Goal: Task Accomplishment & Management: Manage account settings

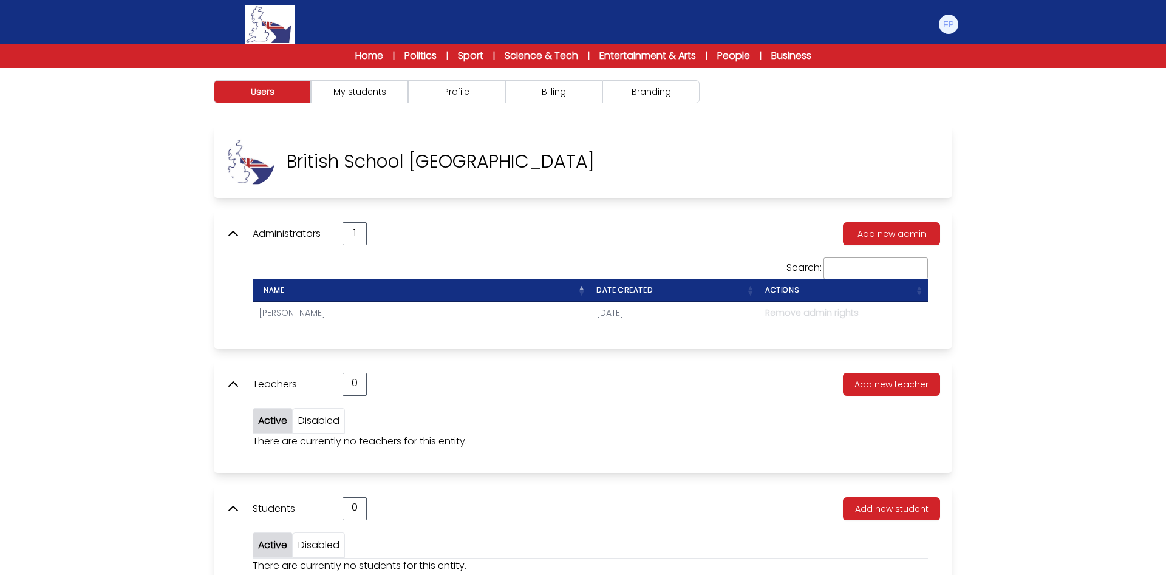
click at [361, 55] on link "Home" at bounding box center [369, 56] width 28 height 15
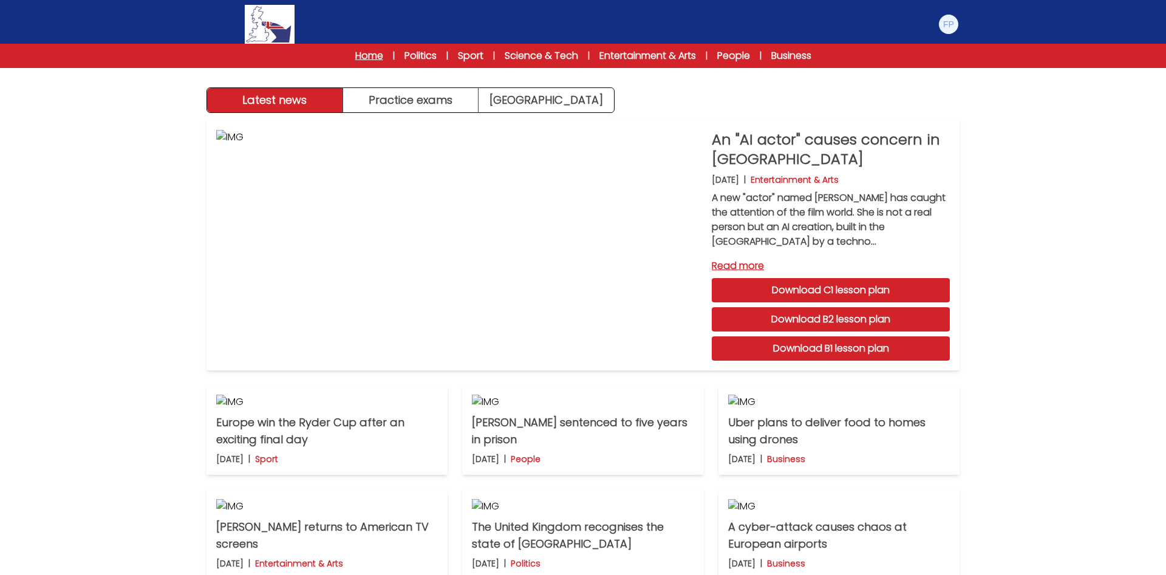
click at [360, 58] on link "Home" at bounding box center [369, 56] width 28 height 15
click at [948, 26] on img at bounding box center [948, 24] width 19 height 19
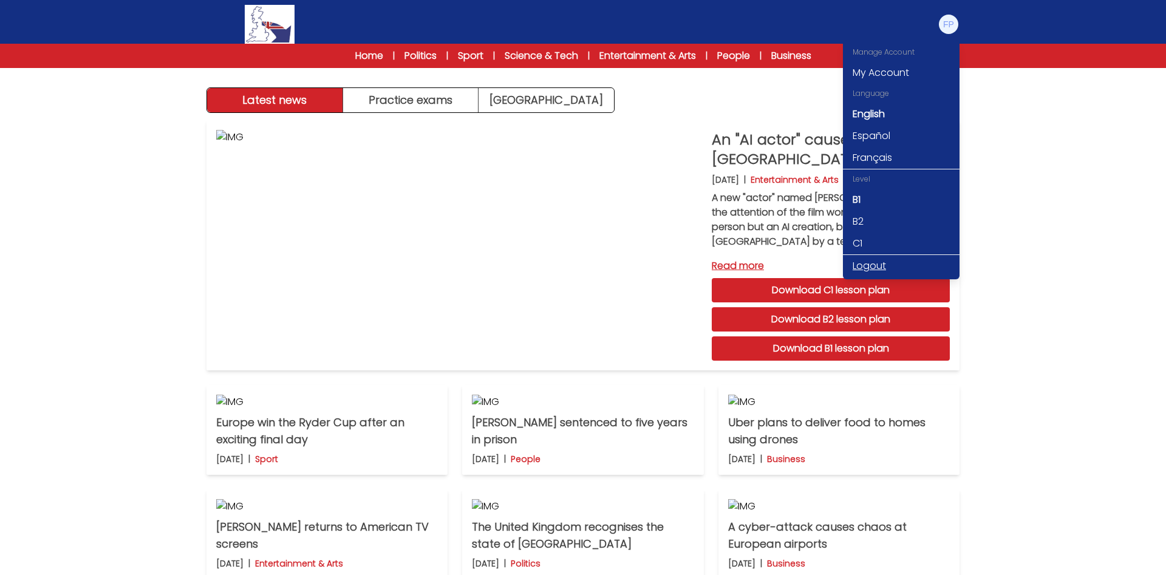
click at [911, 264] on link "Logout" at bounding box center [901, 266] width 117 height 22
